Goal: Information Seeking & Learning: Get advice/opinions

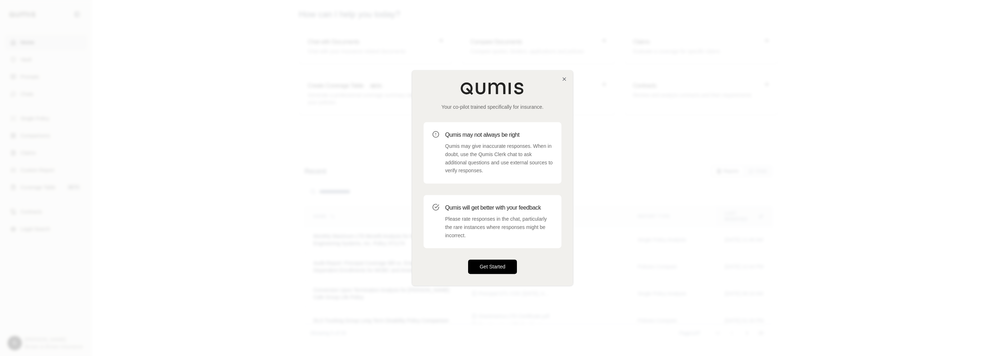
click at [502, 266] on button "Get Started" at bounding box center [492, 267] width 49 height 14
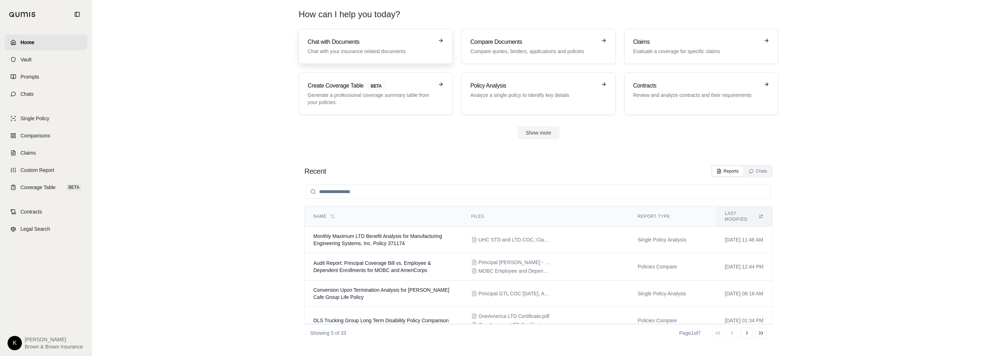
click at [359, 46] on div "Chat with Documents Chat with your insurance related documents" at bounding box center [371, 46] width 126 height 17
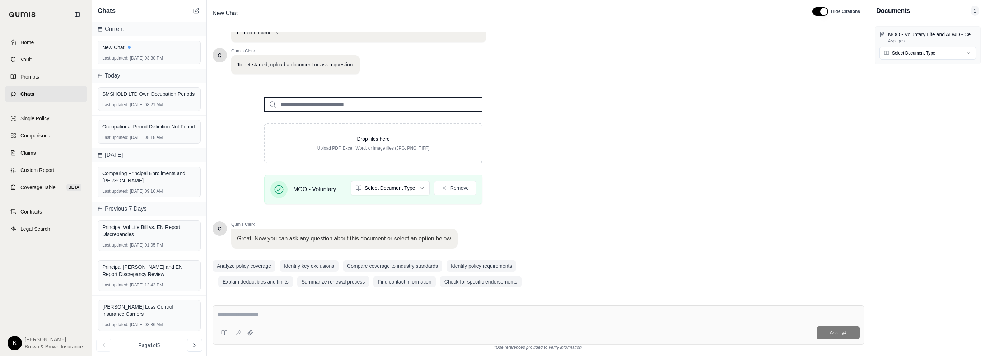
scroll to position [30, 0]
click at [352, 106] on input "search" at bounding box center [373, 104] width 218 height 14
type input "*"
click at [253, 316] on textarea at bounding box center [538, 314] width 643 height 9
type textarea "**********"
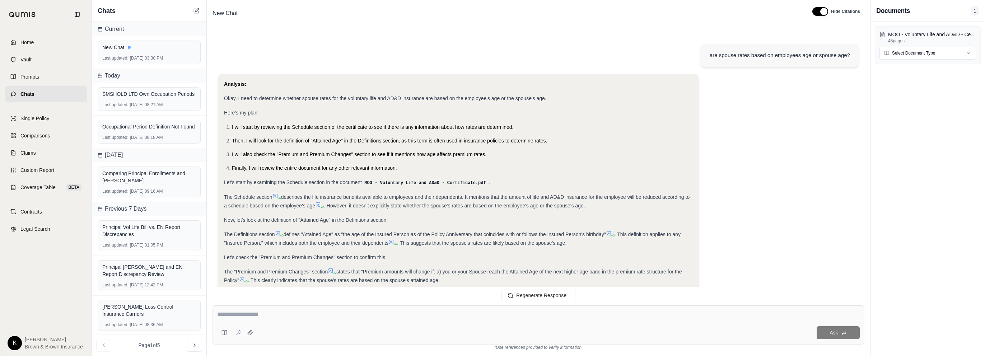
scroll to position [93, 0]
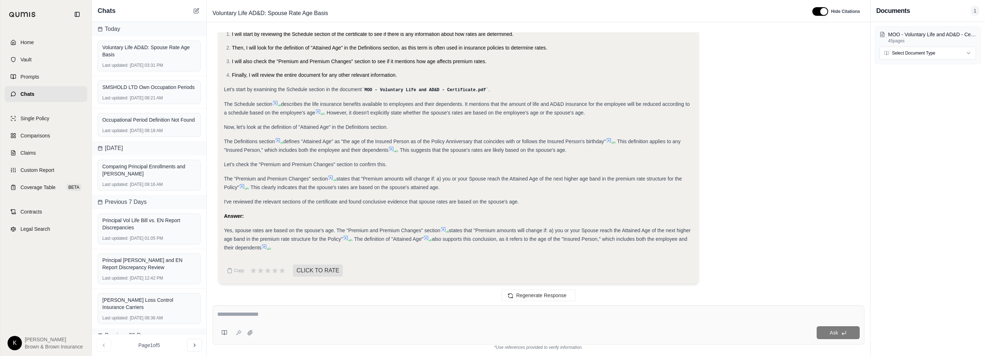
click at [444, 227] on icon at bounding box center [443, 229] width 4 height 4
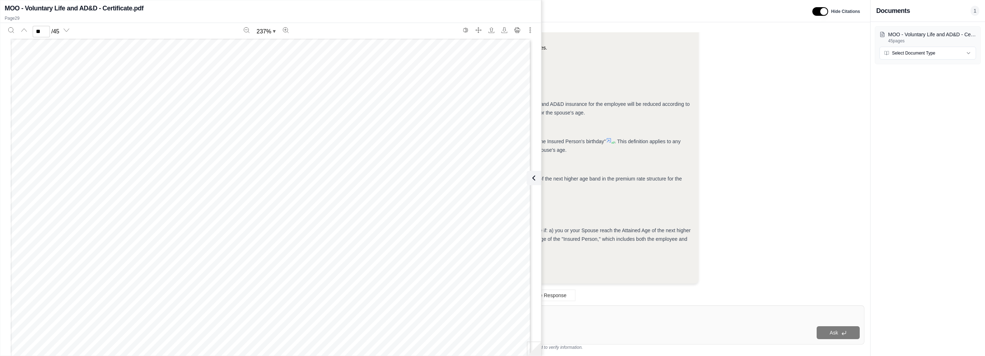
scroll to position [18807, 0]
type input "**"
click at [534, 178] on icon at bounding box center [532, 178] width 9 height 9
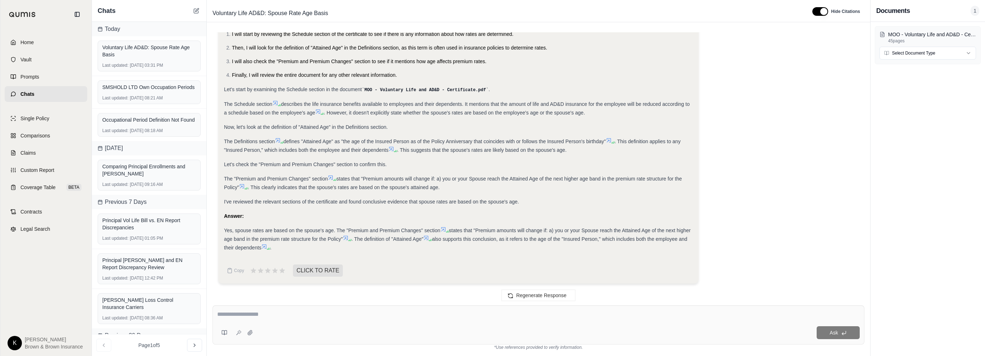
click at [301, 318] on textarea at bounding box center [538, 314] width 643 height 9
type textarea "*"
click at [429, 237] on icon at bounding box center [426, 238] width 6 height 6
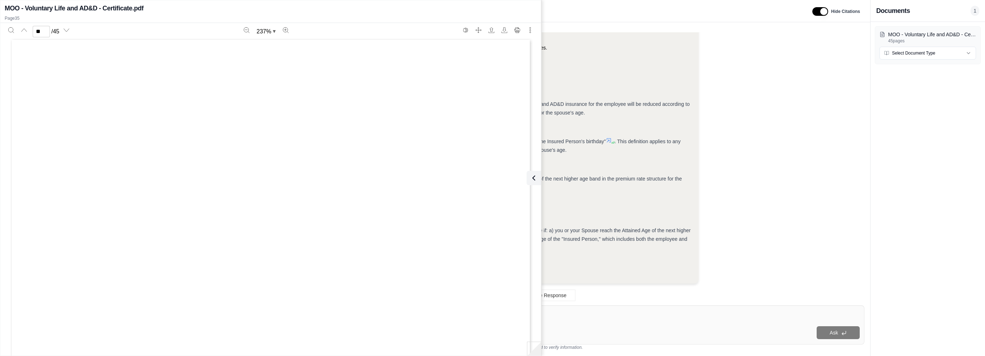
type input "**"
click at [538, 178] on button at bounding box center [532, 178] width 14 height 14
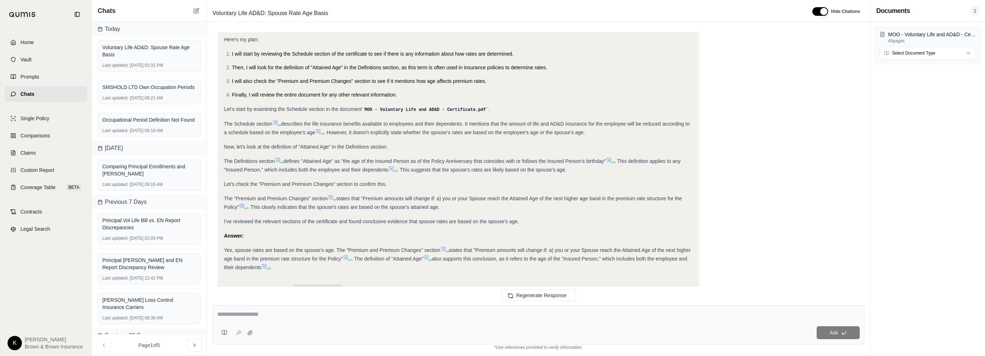
scroll to position [57, 0]
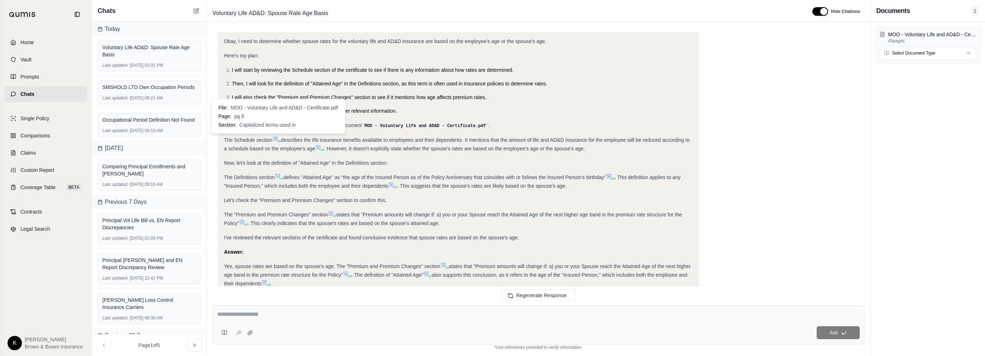
click at [276, 138] on icon at bounding box center [276, 139] width 6 height 6
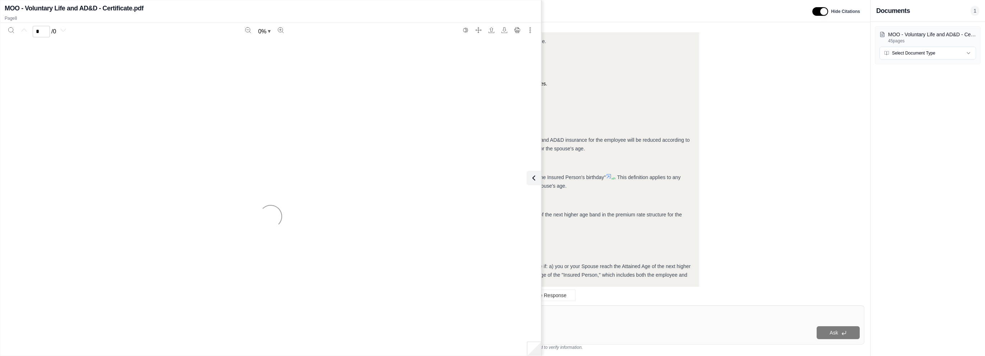
scroll to position [93, 0]
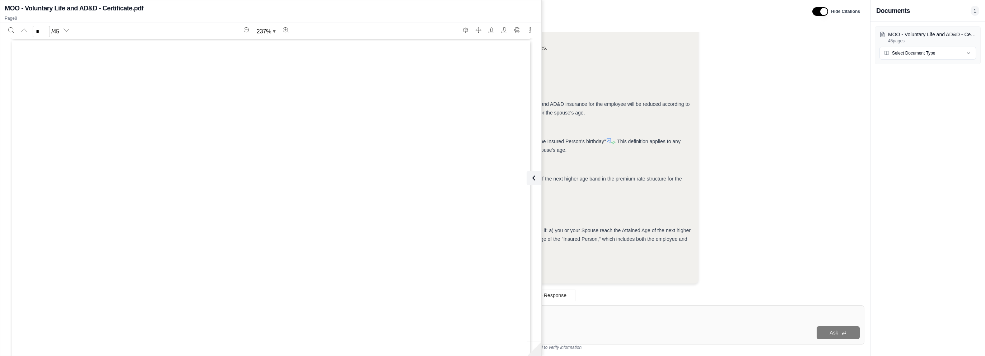
type input "*"
click at [533, 177] on icon at bounding box center [532, 178] width 9 height 9
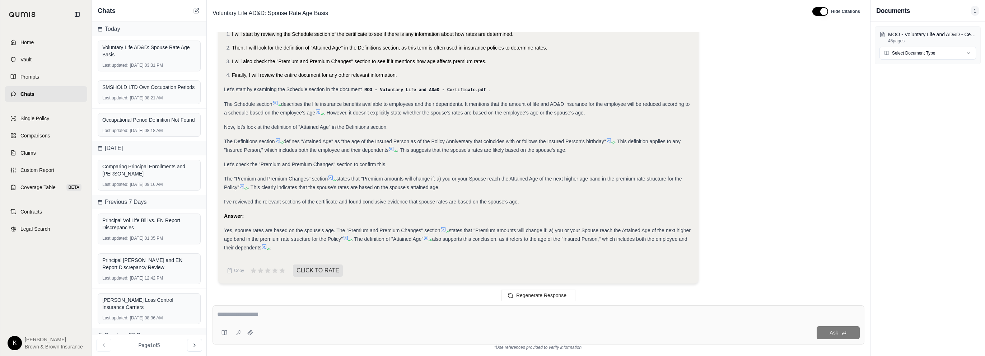
click at [59, 273] on div "Home Vault Prompts Chats Single Policy Comparisons Claims Custom Report Coverag…" at bounding box center [45, 192] width 91 height 327
click at [766, 181] on div "Analysis: Okay, I need to determine whether spouse rates for the voluntary life…" at bounding box center [538, 135] width 641 height 308
